Goal: Find specific page/section: Find specific page/section

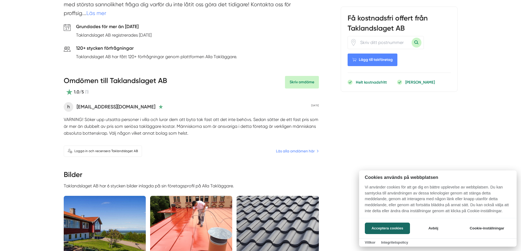
scroll to position [228, 0]
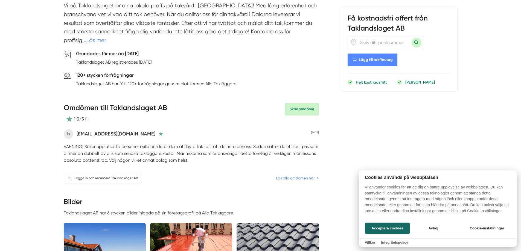
click at [103, 125] on div at bounding box center [260, 125] width 521 height 251
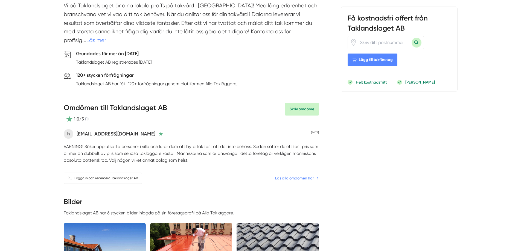
click at [307, 175] on link "Läs alla omdömen här" at bounding box center [297, 178] width 44 height 6
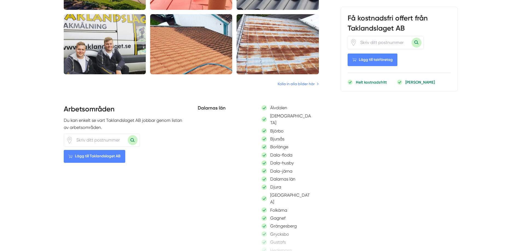
scroll to position [456, 0]
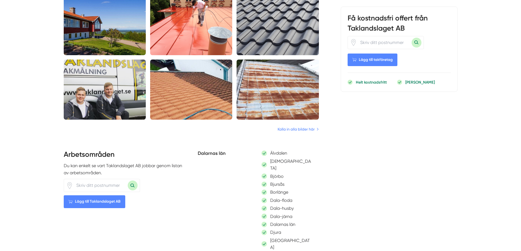
click at [100, 179] on input "number" at bounding box center [100, 185] width 55 height 13
type input "73154"
click at [128, 181] on button "Sök med postnummer" at bounding box center [133, 186] width 10 height 10
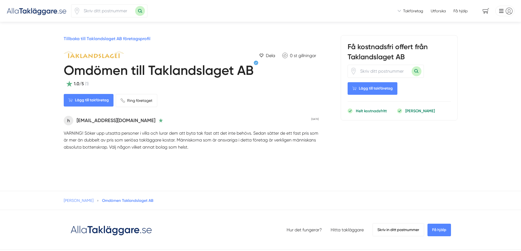
click at [103, 57] on img at bounding box center [94, 54] width 60 height 7
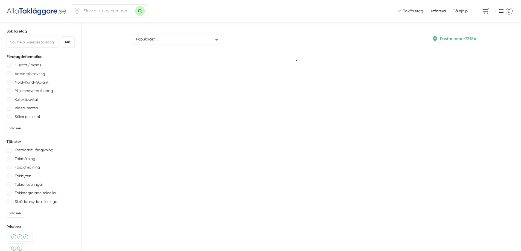
type input "73154"
